Goal: Transaction & Acquisition: Obtain resource

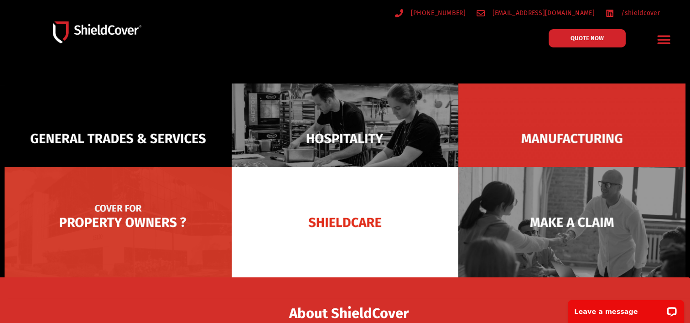
click at [126, 218] on img at bounding box center [118, 222] width 227 height 110
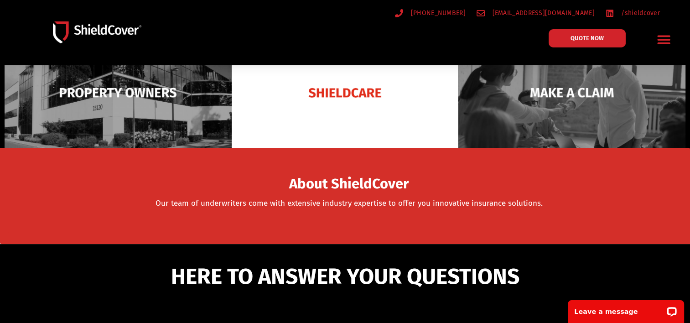
scroll to position [228, 0]
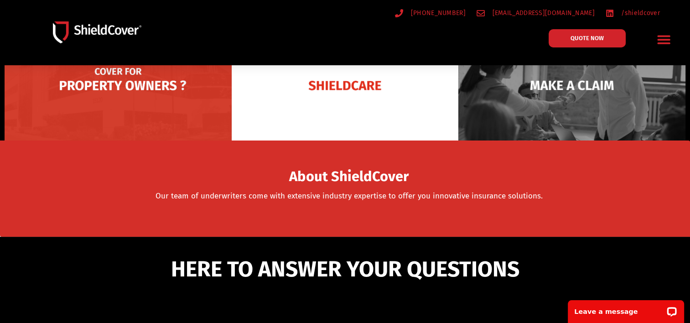
click at [131, 107] on img at bounding box center [118, 85] width 227 height 110
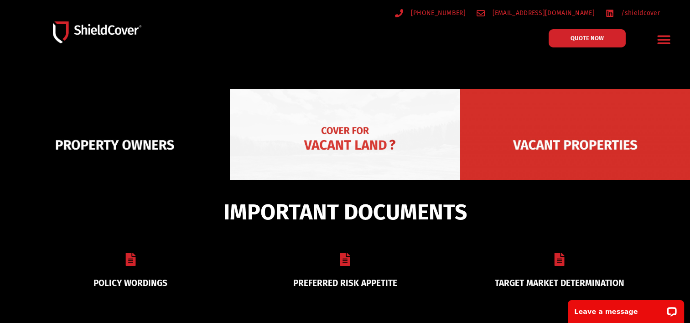
click at [351, 155] on img at bounding box center [345, 145] width 230 height 112
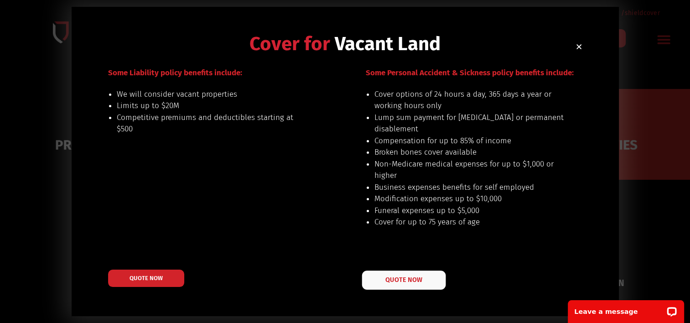
click at [398, 280] on span "QUOTE NOW" at bounding box center [403, 280] width 36 height 6
